Goal: Check status: Verify the current state of an ongoing process or item

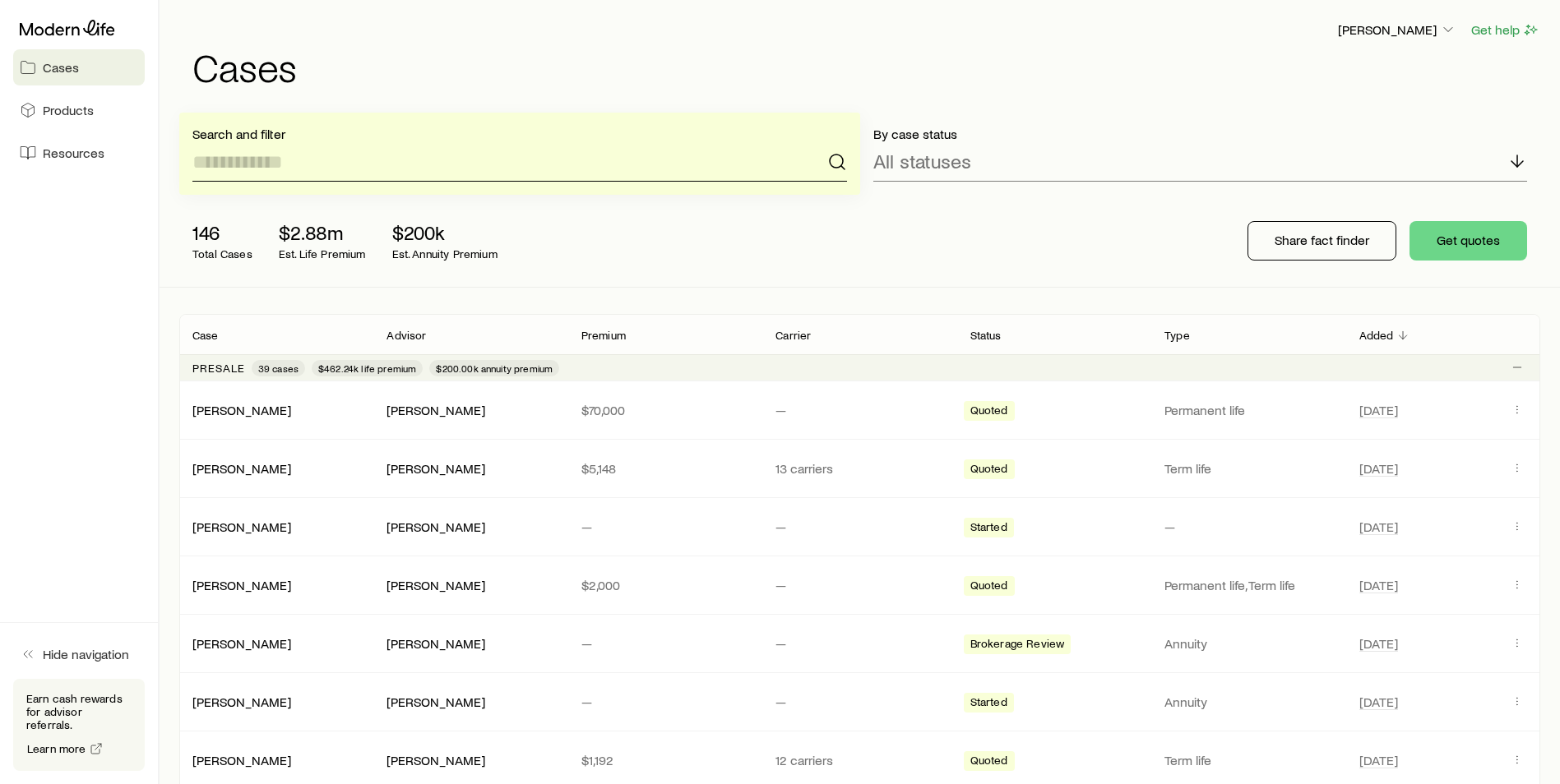
click at [285, 168] on input at bounding box center [519, 162] width 655 height 39
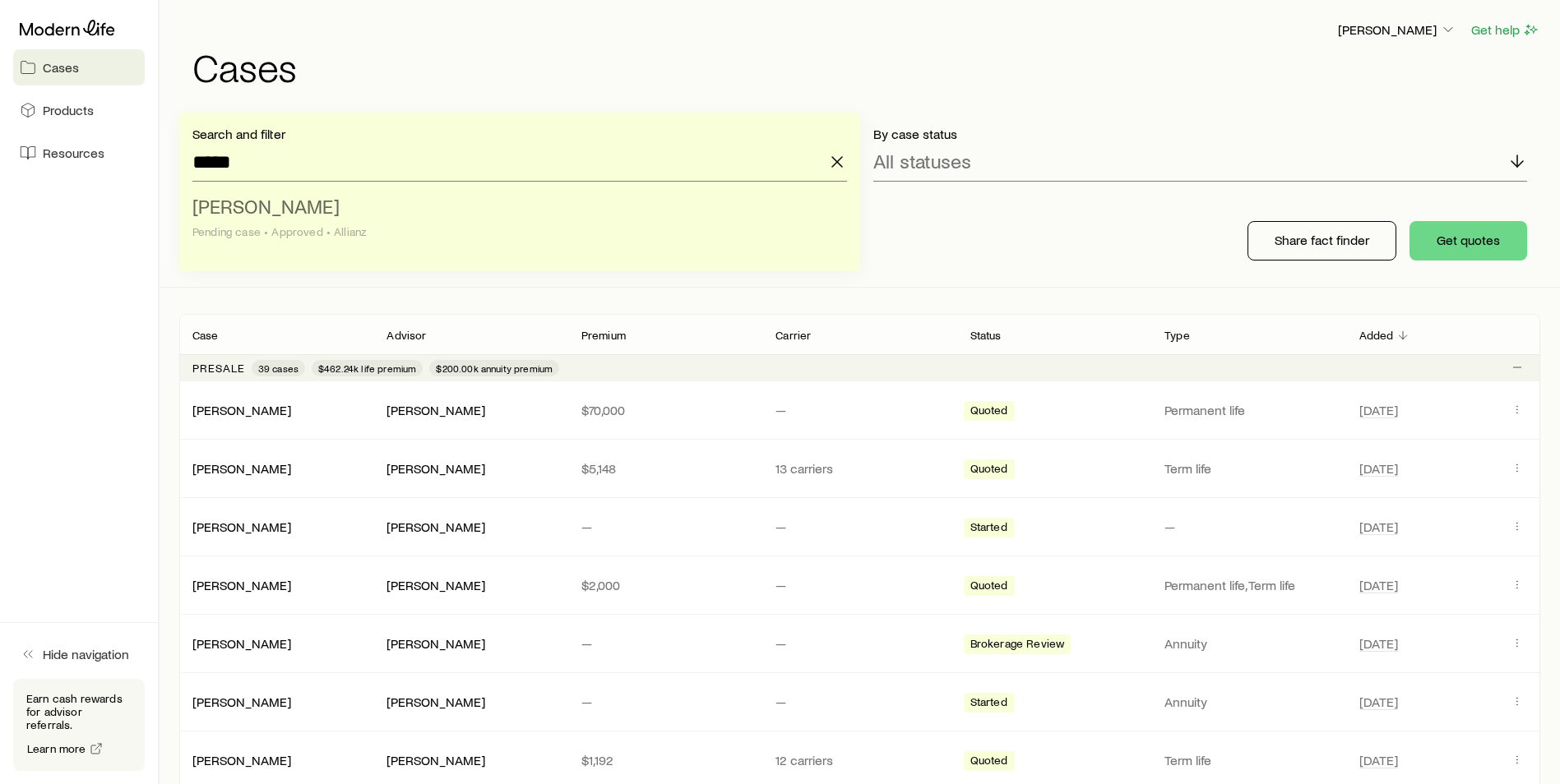
click at [232, 218] on li "[PERSON_NAME] case • Approved • Allianz" at bounding box center [514, 220] width 645 height 63
type input "**********"
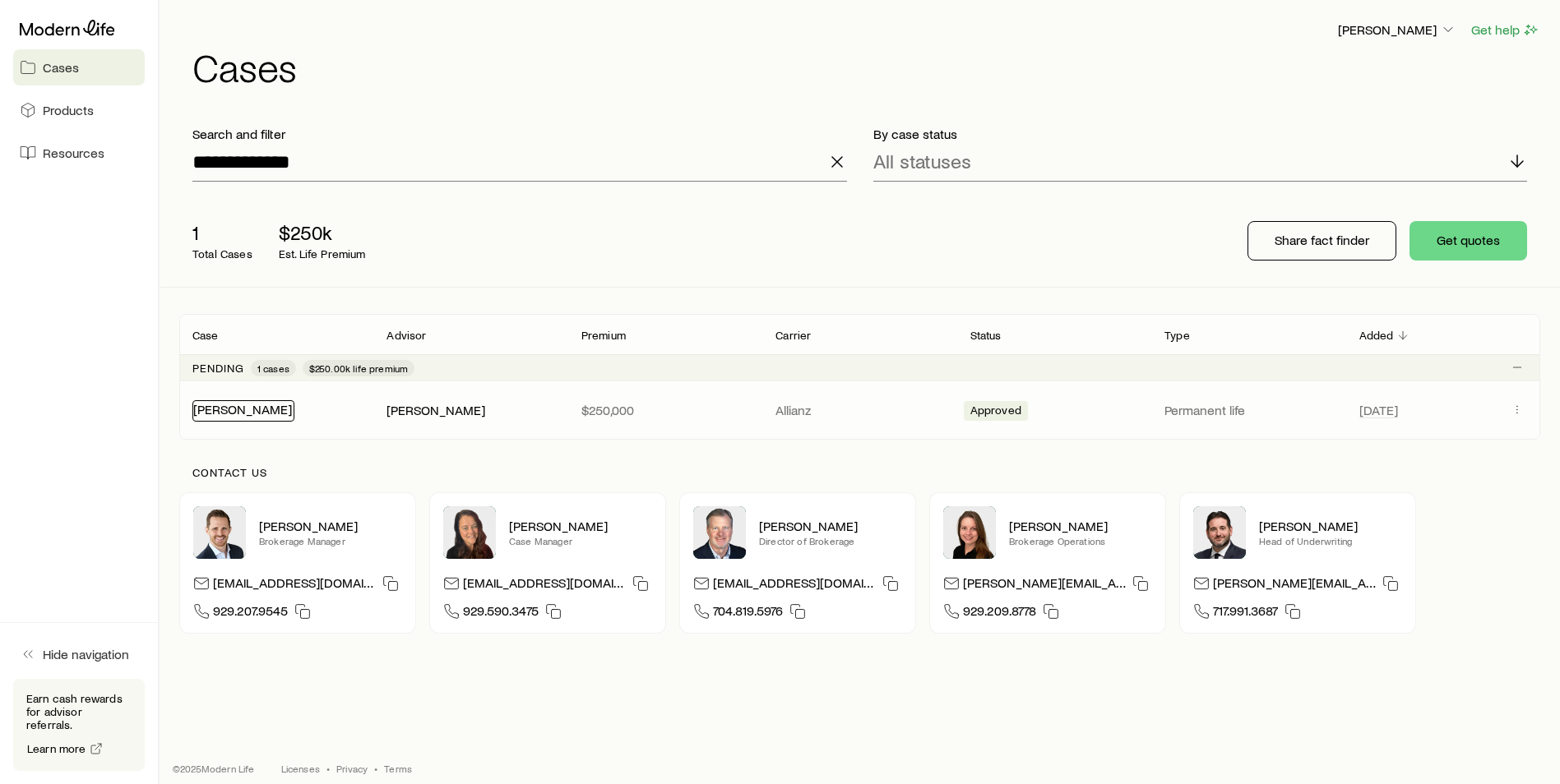
click at [225, 412] on link "[PERSON_NAME]" at bounding box center [242, 409] width 99 height 15
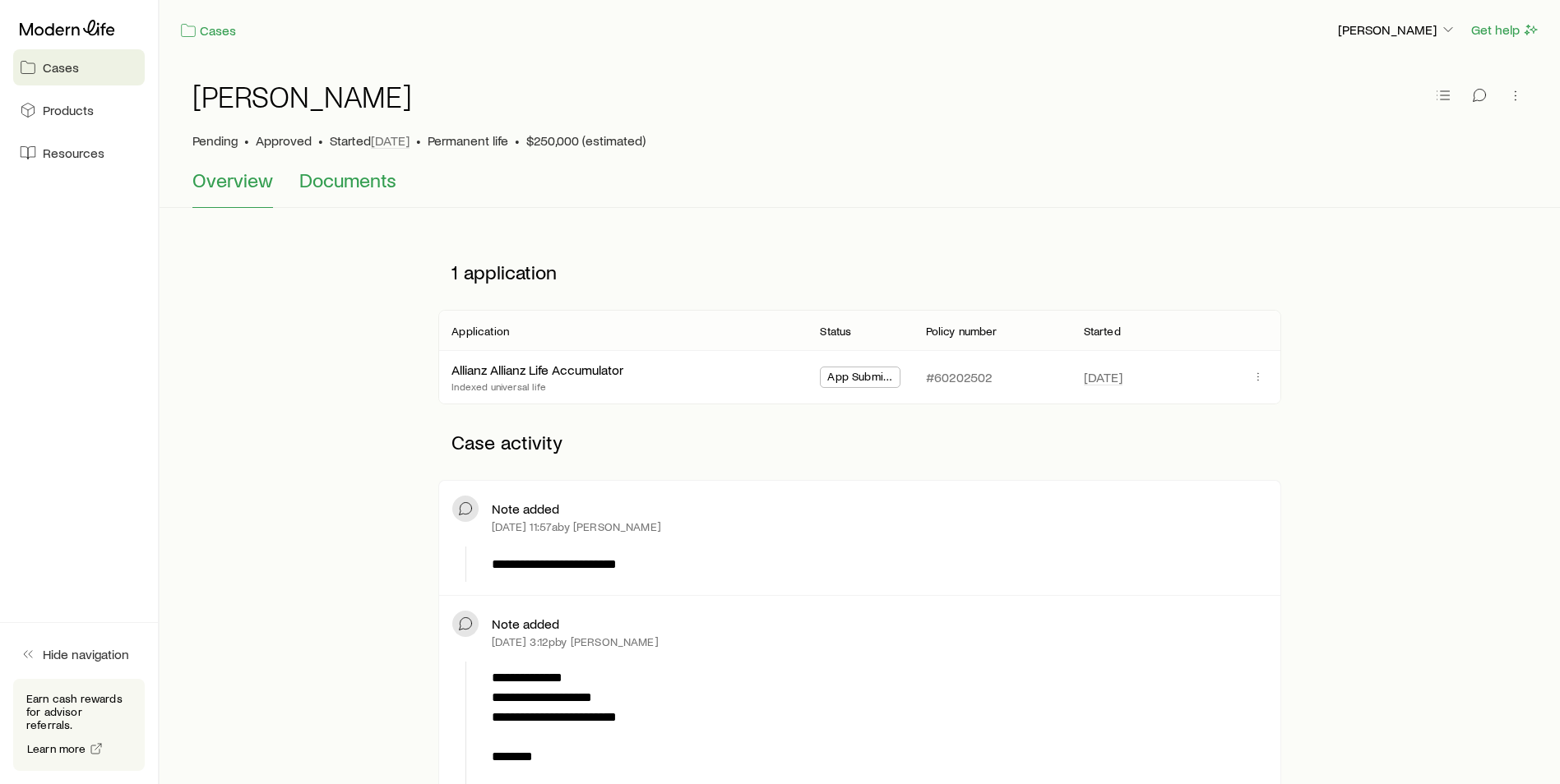
click at [375, 189] on span "Documents" at bounding box center [347, 180] width 97 height 23
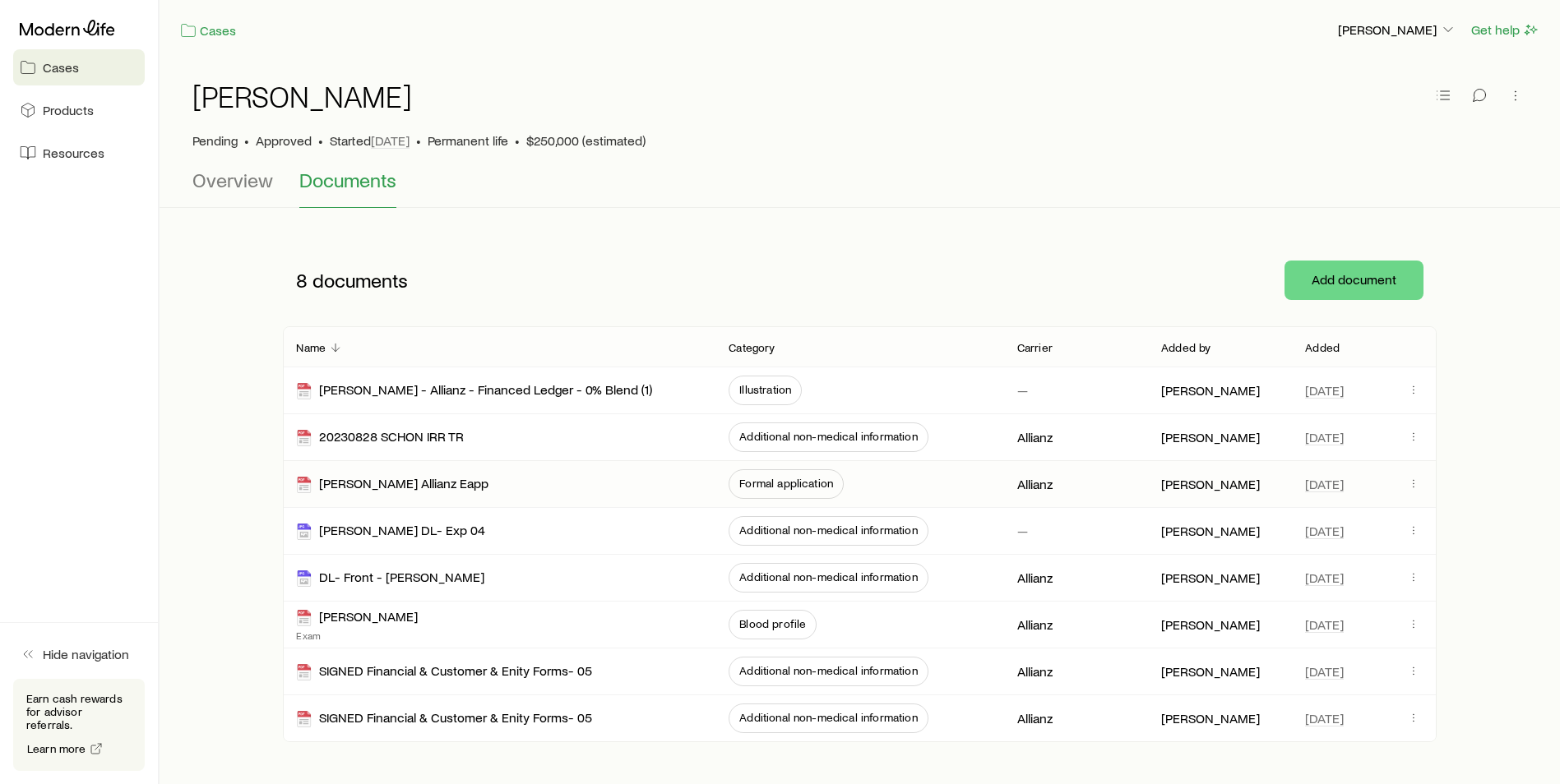
click at [786, 486] on span "Formal application" at bounding box center [785, 482] width 93 height 13
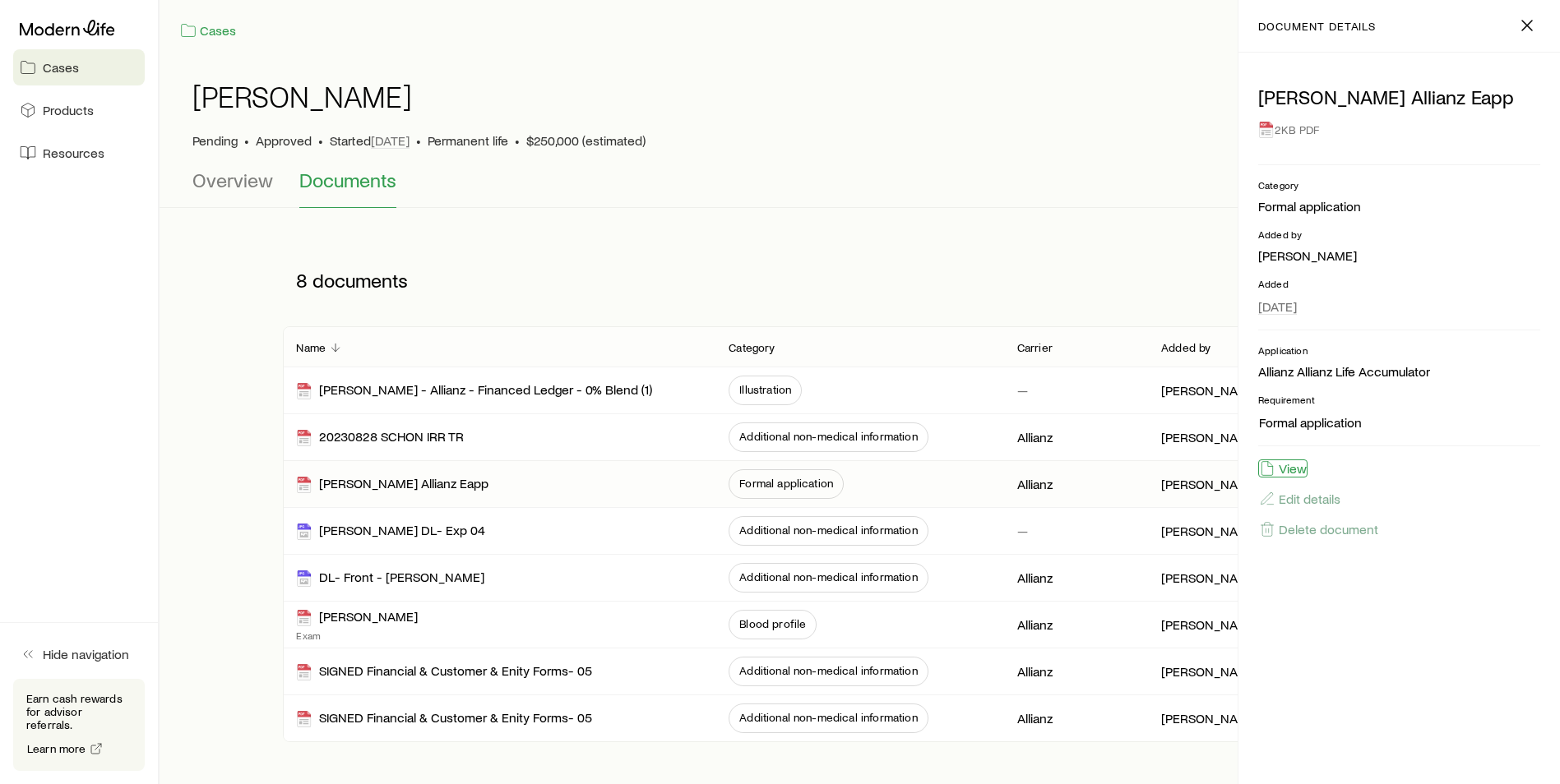
click at [1281, 475] on button "View" at bounding box center [1283, 468] width 50 height 18
